Goal: Communication & Community: Answer question/provide support

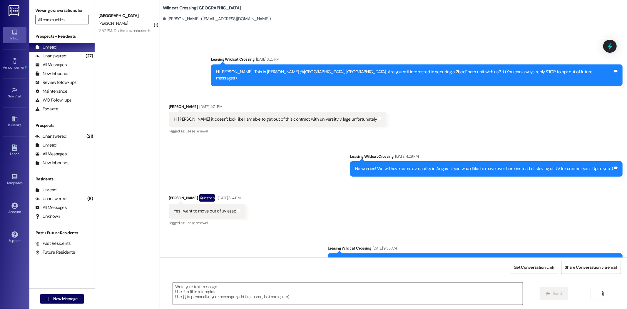
scroll to position [3016, 0]
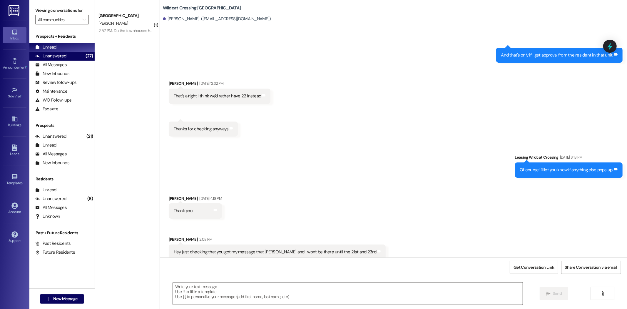
click at [51, 58] on div "Unanswered" at bounding box center [50, 56] width 31 height 6
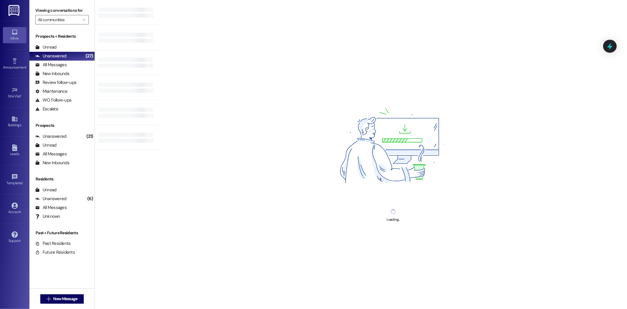
click at [107, 29] on div at bounding box center [127, 37] width 65 height 25
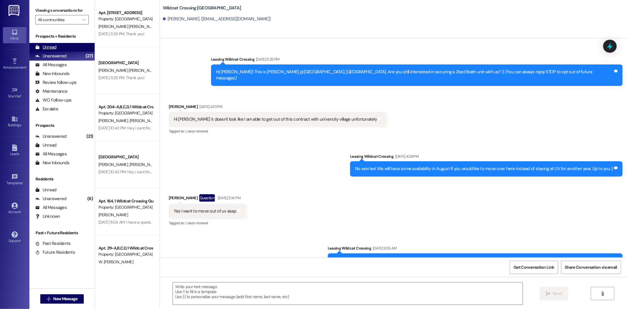
click at [78, 47] on div "Unread (0)" at bounding box center [61, 47] width 65 height 9
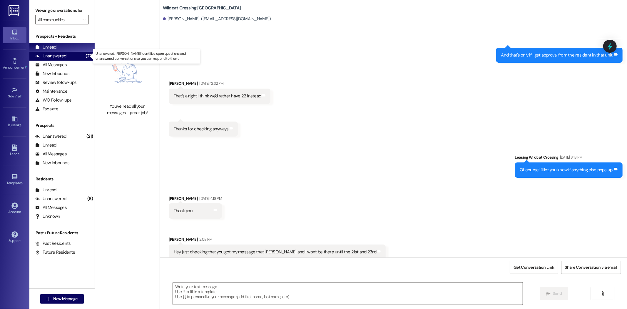
click at [40, 54] on div "Unanswered" at bounding box center [50, 56] width 31 height 6
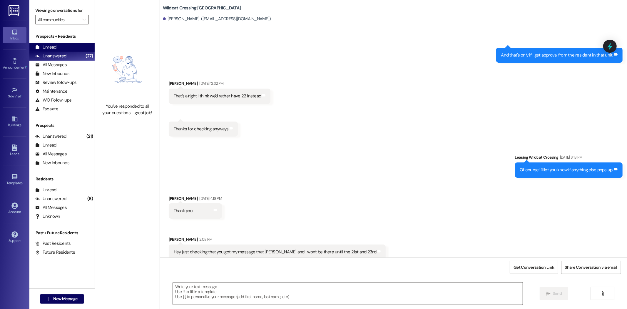
click at [48, 49] on div "Unread" at bounding box center [45, 47] width 21 height 6
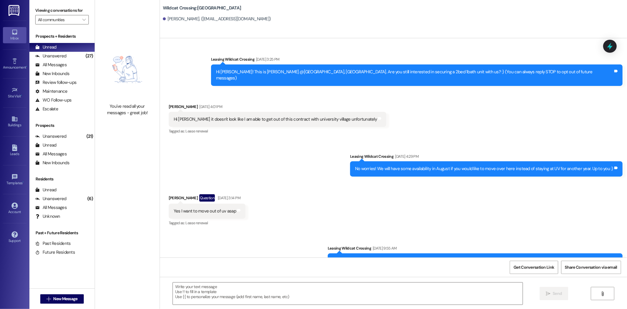
scroll to position [3016, 0]
